Goal: Task Accomplishment & Management: Manage account settings

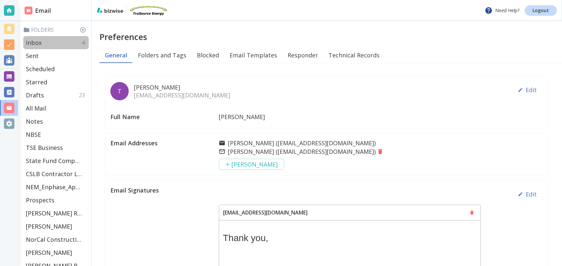
click at [47, 43] on div "Inbox 4" at bounding box center [55, 42] width 65 height 13
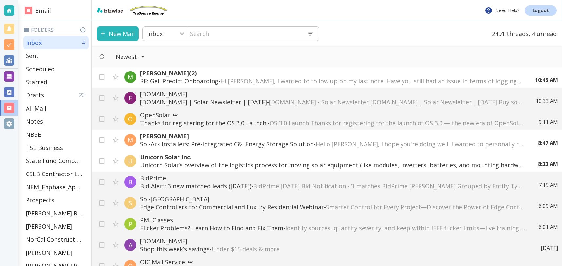
scroll to position [108, 0]
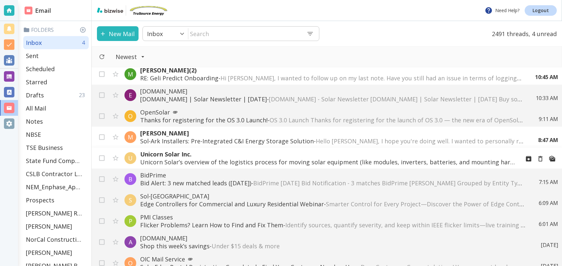
click at [222, 161] on p "Unicorn Solar’s overview of the logistics process for moving solar equipment (l…" at bounding box center [327, 162] width 375 height 8
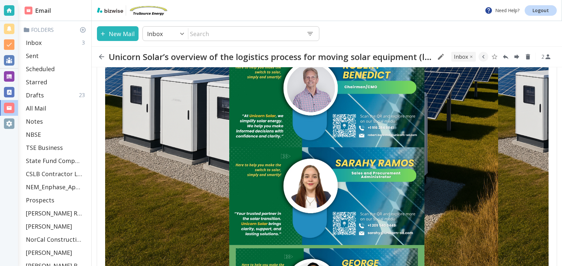
scroll to position [928, 0]
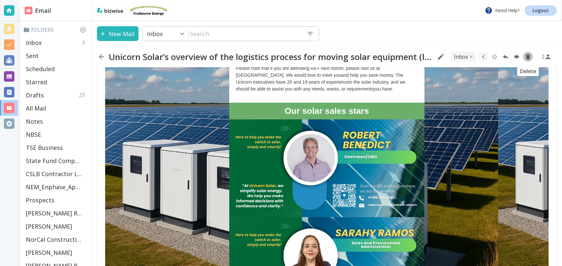
click at [527, 58] on icon "Delete" at bounding box center [528, 57] width 4 height 6
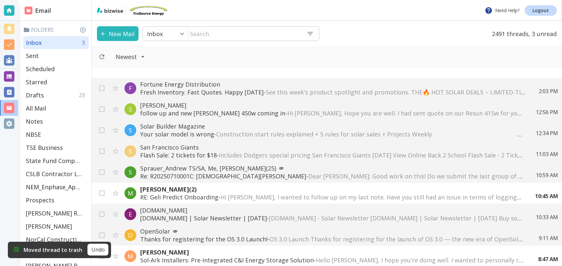
scroll to position [108, 0]
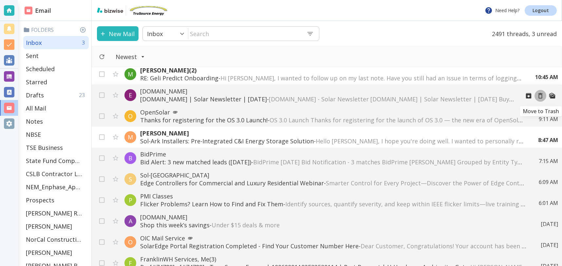
click at [541, 95] on icon "Move to Trash" at bounding box center [540, 95] width 7 height 7
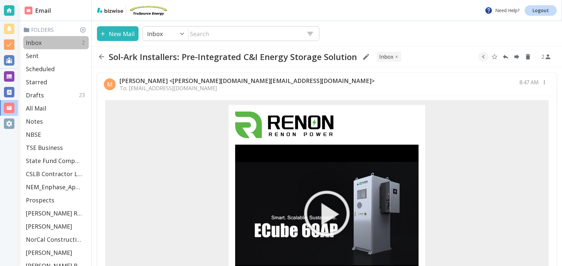
drag, startPoint x: 39, startPoint y: 44, endPoint x: 56, endPoint y: 40, distance: 17.0
click at [39, 44] on p "Inbox" at bounding box center [34, 43] width 16 height 8
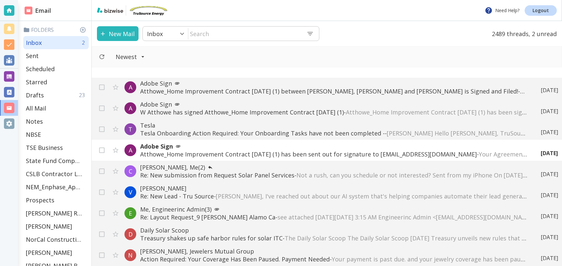
scroll to position [295, 0]
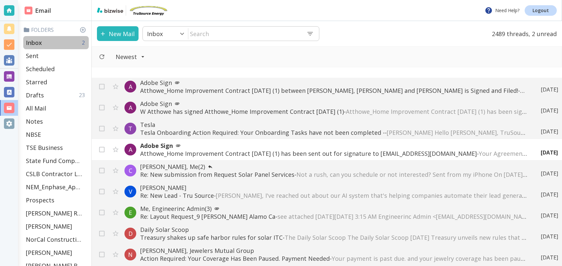
click at [71, 42] on div "Inbox 2" at bounding box center [55, 42] width 65 height 13
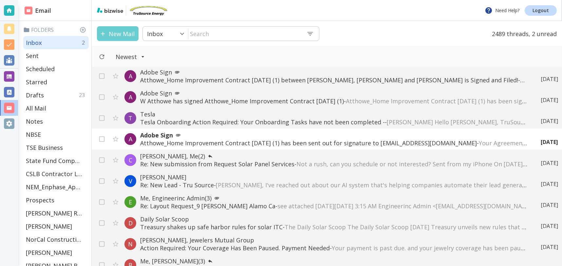
click at [116, 29] on button "New Mail" at bounding box center [118, 33] width 42 height 15
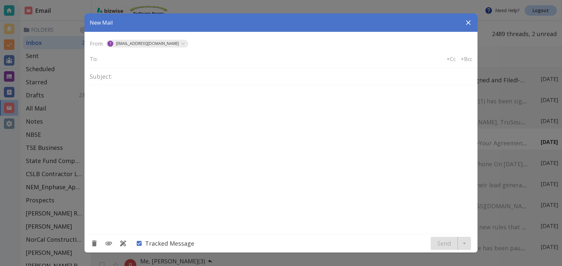
type textarea "<div class="bizwise_content"></div><div class="gmail_signature"><br>--<br><p>Th…"
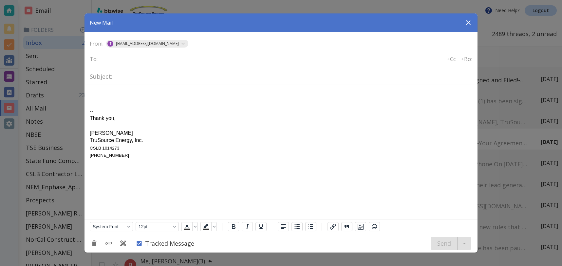
scroll to position [0, 0]
click at [470, 24] on icon "button" at bounding box center [468, 22] width 5 height 5
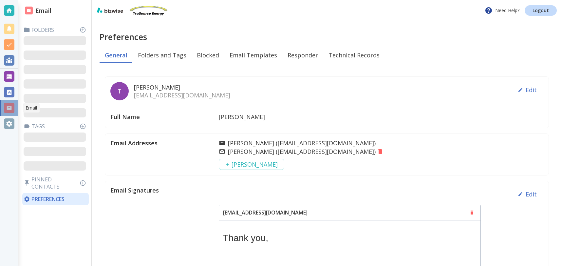
click at [11, 107] on div at bounding box center [9, 107] width 10 height 10
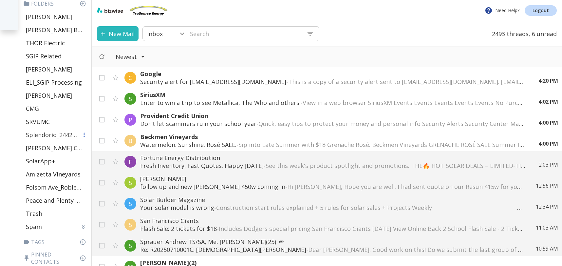
scroll to position [245, 0]
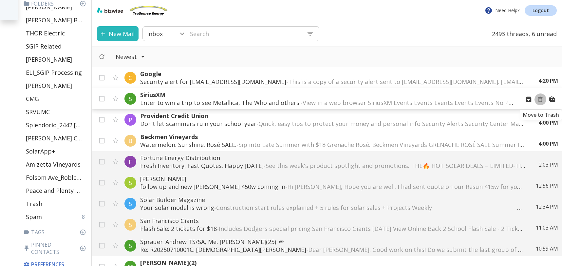
click at [539, 99] on icon "Move to Trash" at bounding box center [540, 99] width 7 height 7
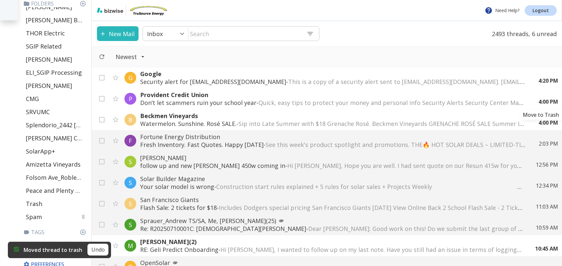
click at [0, 0] on icon "Move to Trash" at bounding box center [0, 0] width 0 height 0
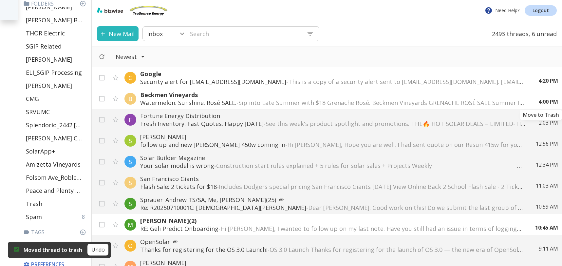
click at [0, 0] on icon "Move to Trash" at bounding box center [0, 0] width 0 height 0
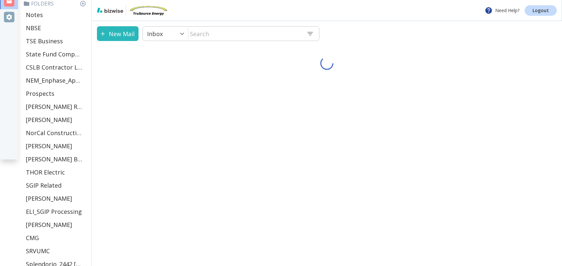
scroll to position [105, 0]
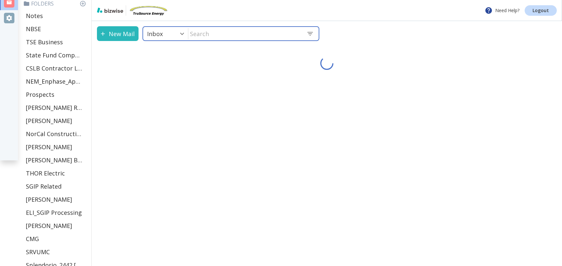
click at [224, 34] on input "text" at bounding box center [244, 33] width 113 height 13
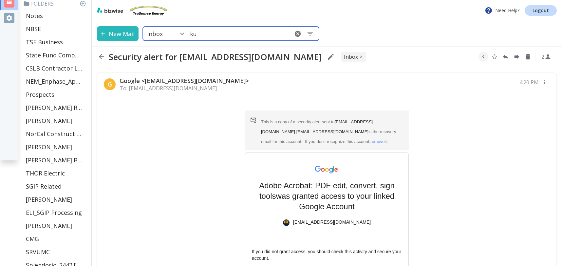
type input "kub"
type input "i"
type input "kubischek"
